Goal: Information Seeking & Learning: Learn about a topic

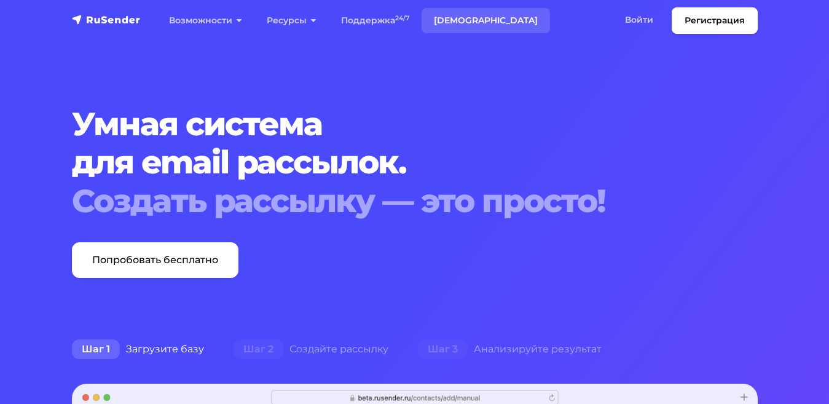
click at [437, 9] on link "[DEMOGRAPHIC_DATA]" at bounding box center [485, 20] width 128 height 25
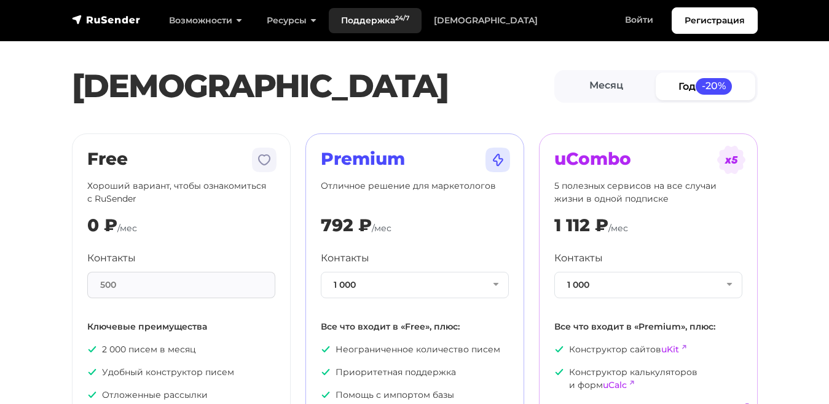
click at [350, 17] on link "Поддержка 24/7" at bounding box center [375, 20] width 93 height 25
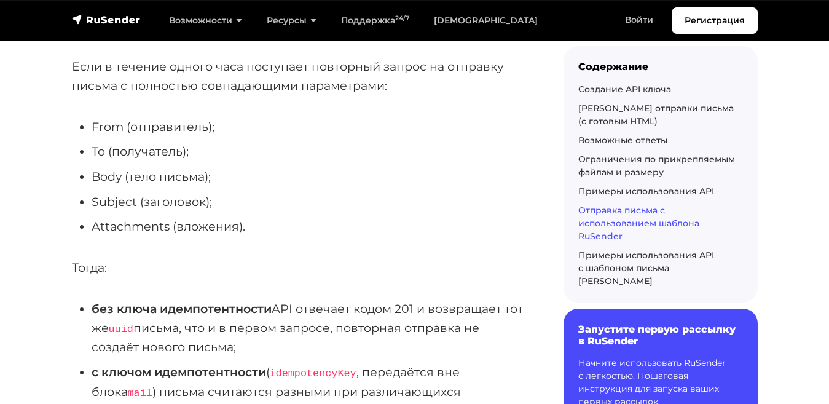
scroll to position [7997, 0]
